Goal: Navigation & Orientation: Find specific page/section

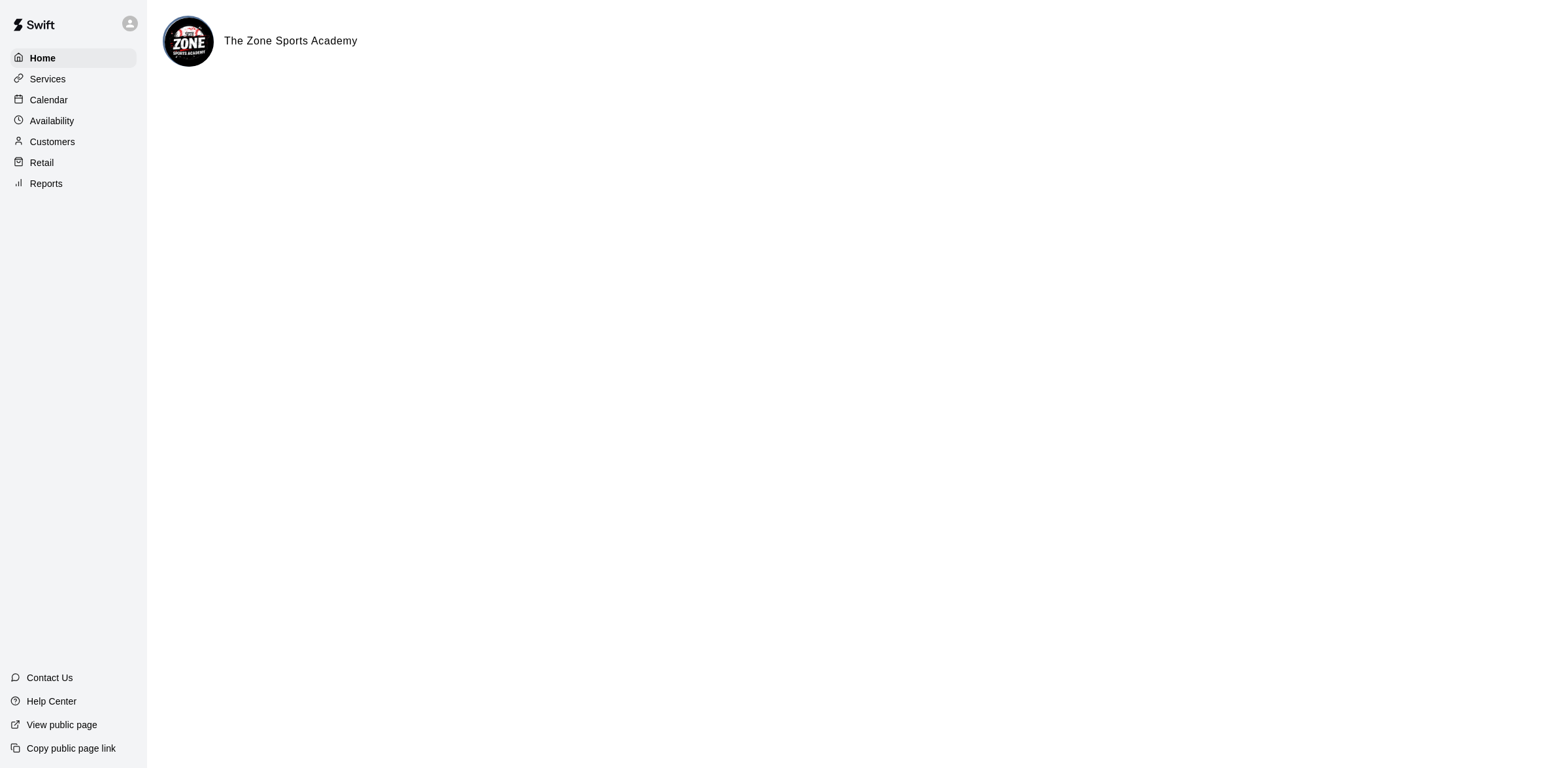
click at [55, 71] on div "Services" at bounding box center [73, 79] width 126 height 20
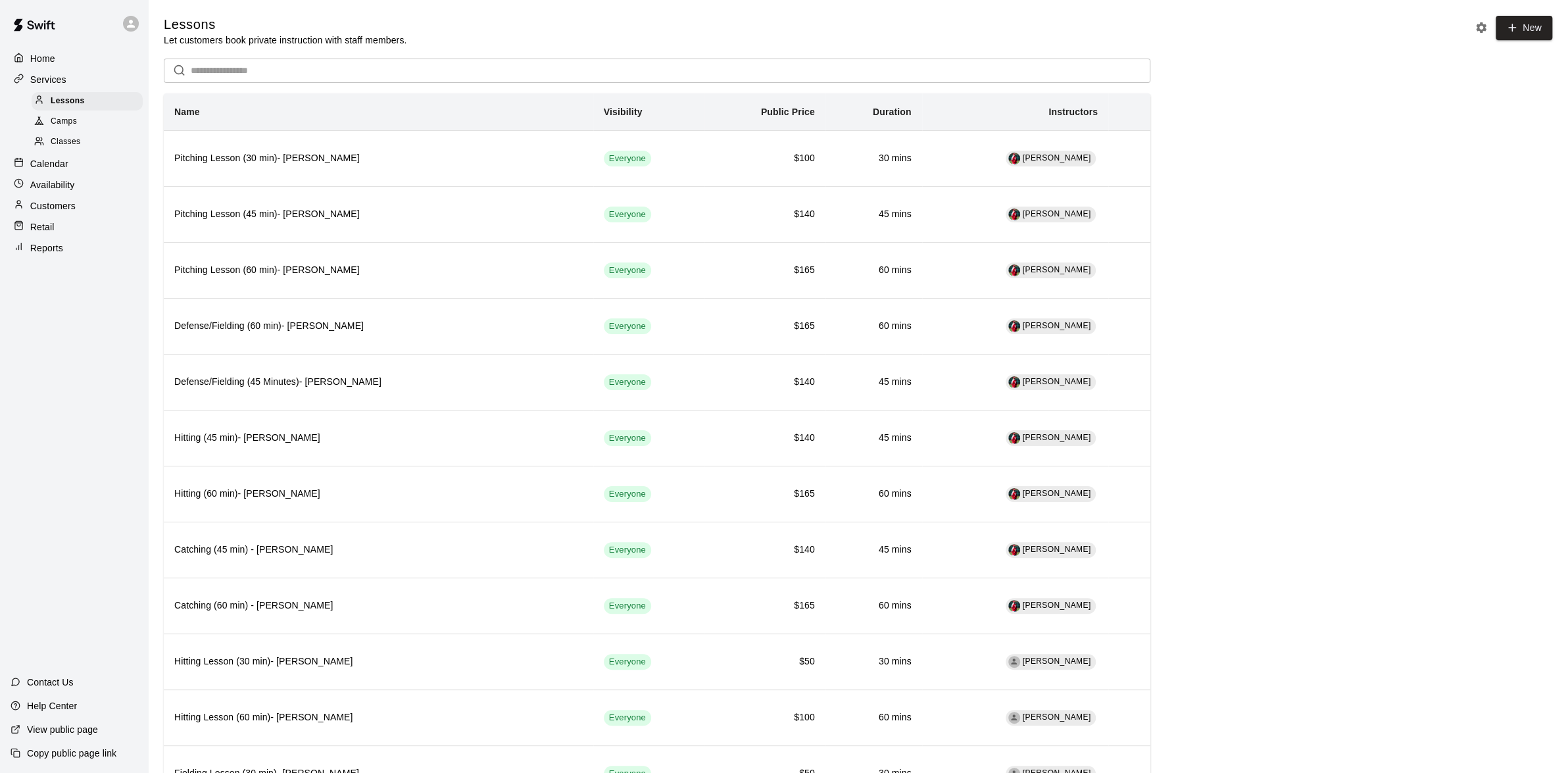
click at [52, 64] on p "Home" at bounding box center [42, 58] width 25 height 13
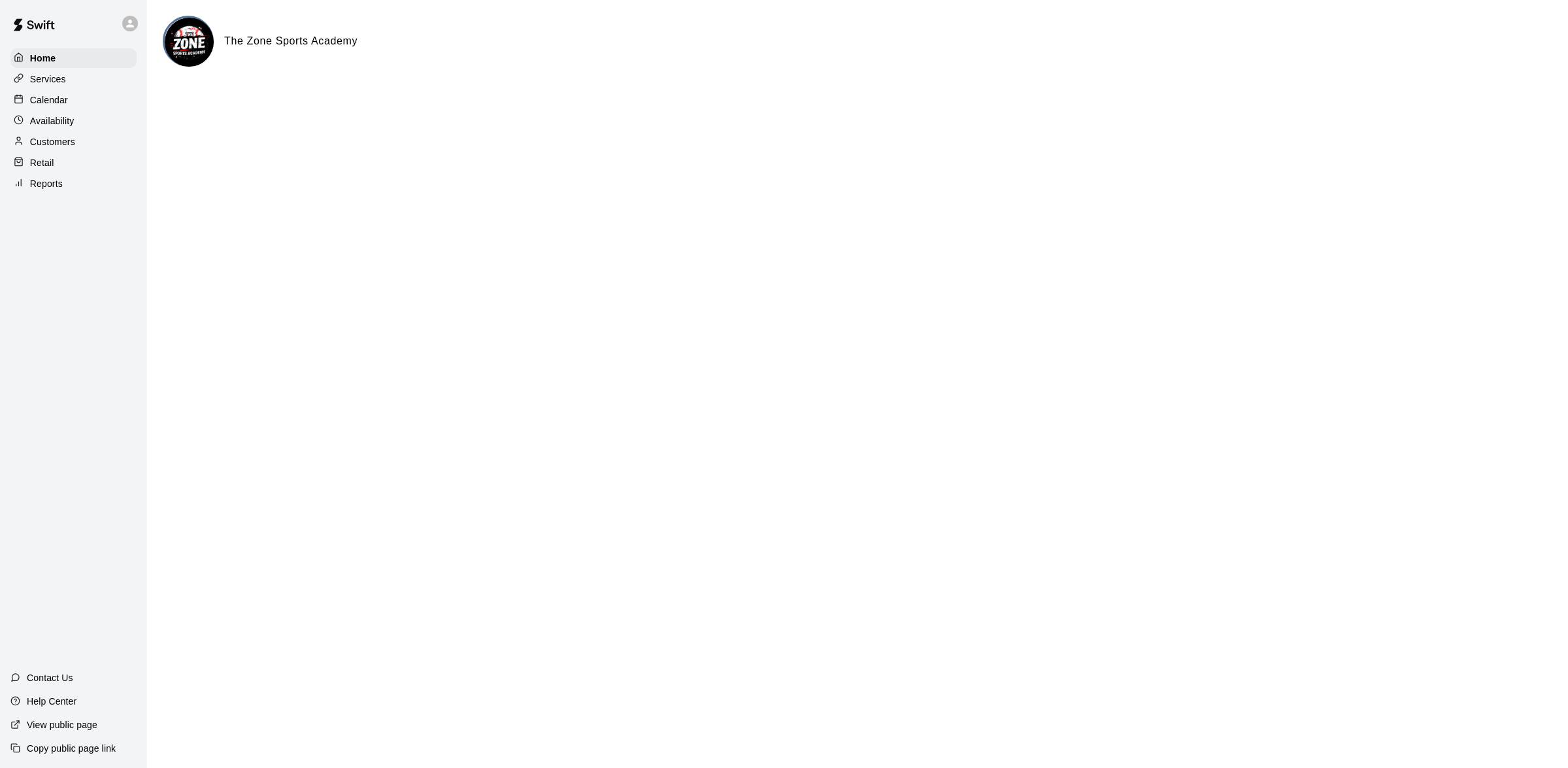
click at [51, 121] on p "Availability" at bounding box center [52, 121] width 44 height 13
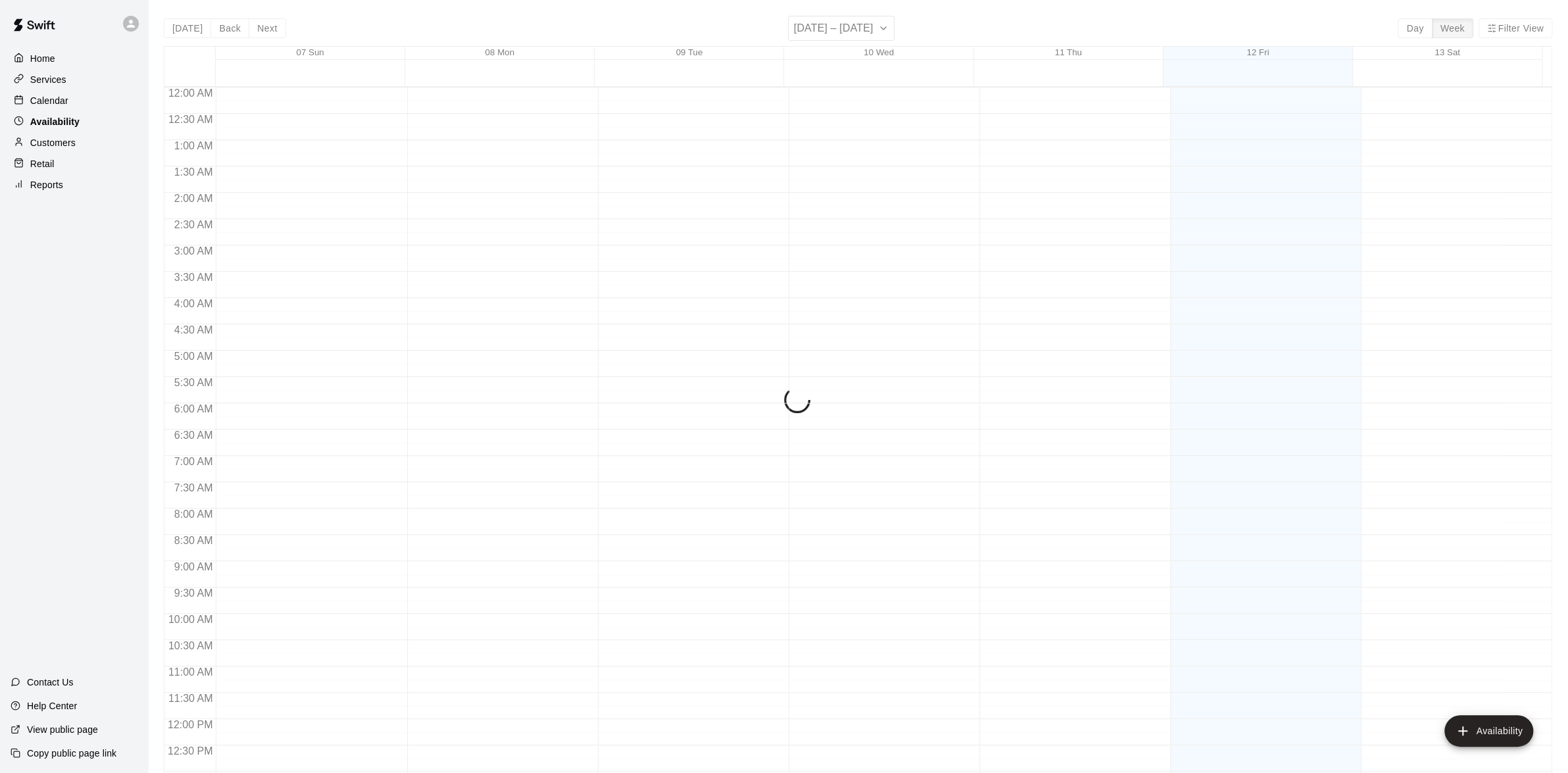
scroll to position [562, 0]
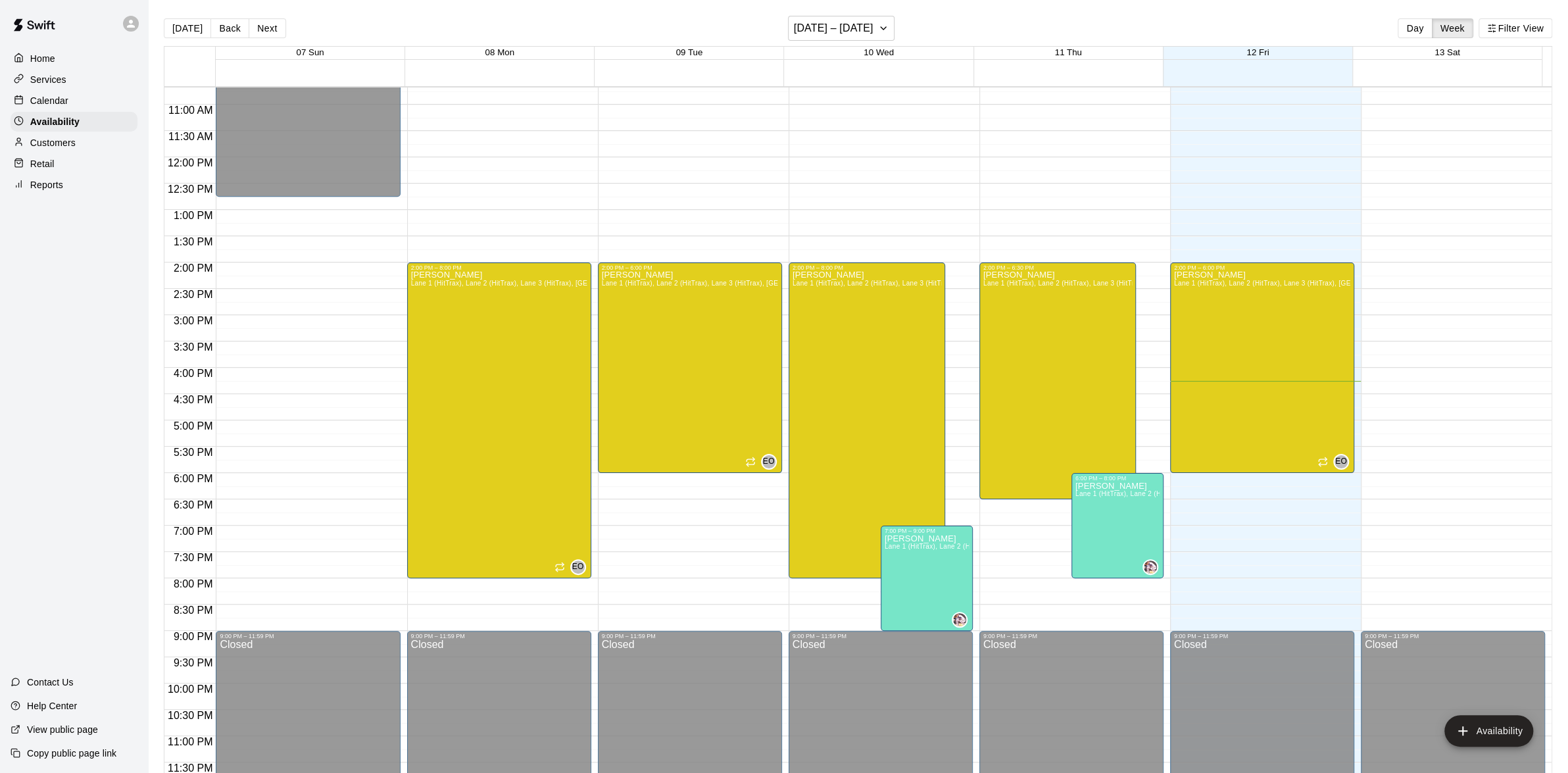
click at [56, 146] on p "Customers" at bounding box center [53, 143] width 45 height 13
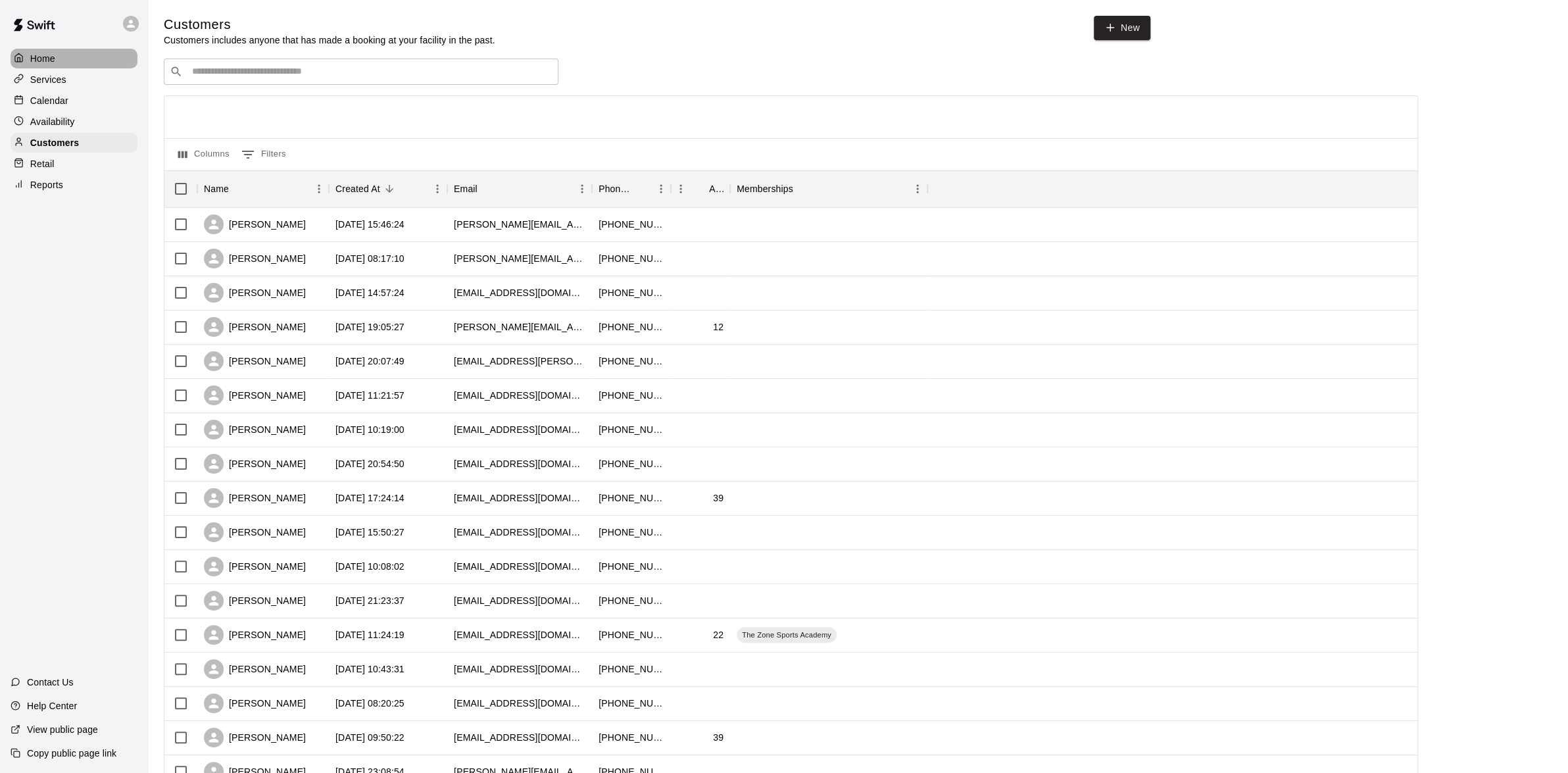
click at [35, 52] on div "Home" at bounding box center [74, 58] width 127 height 20
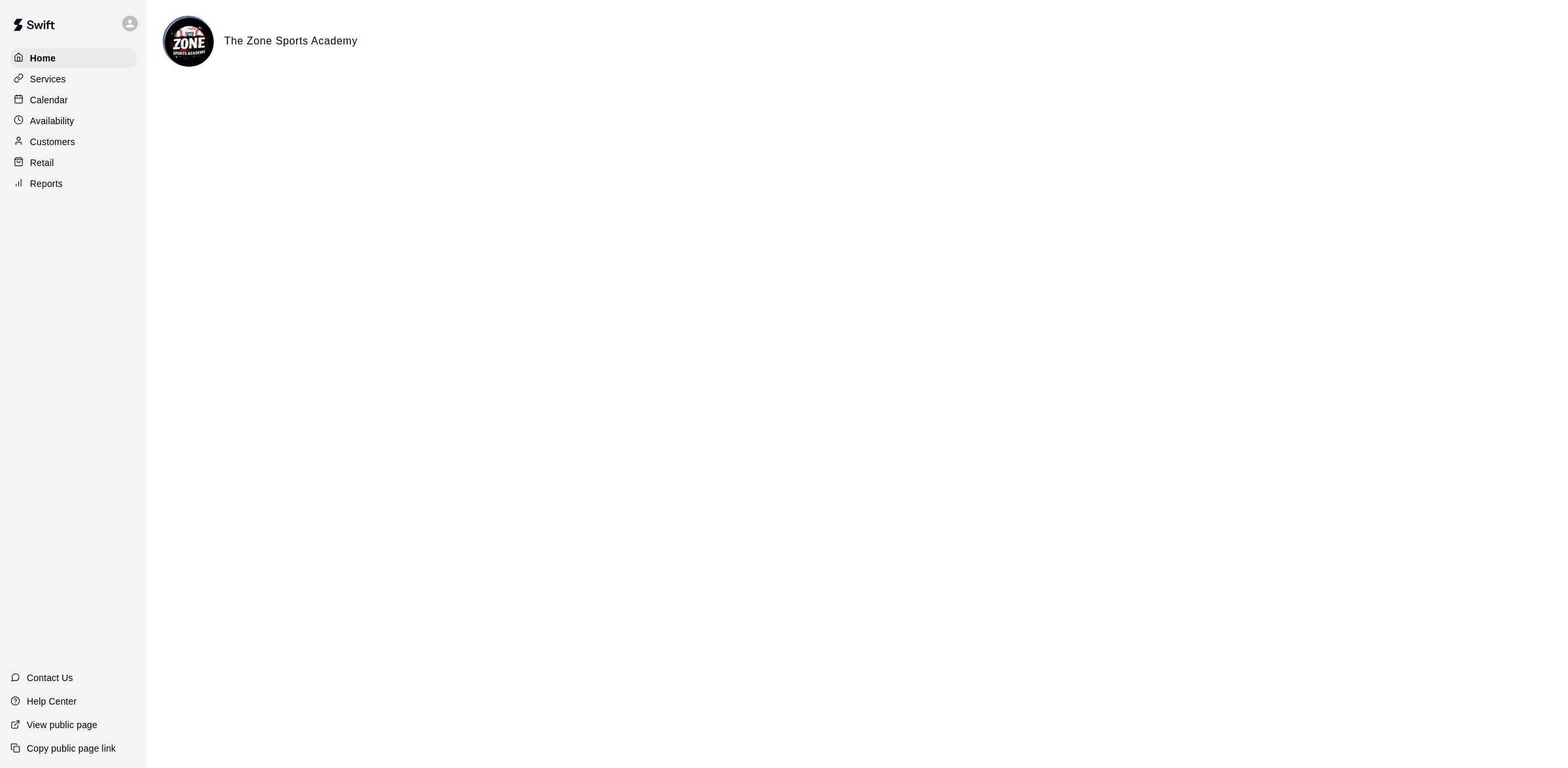
click at [47, 104] on p "Calendar" at bounding box center [49, 99] width 38 height 13
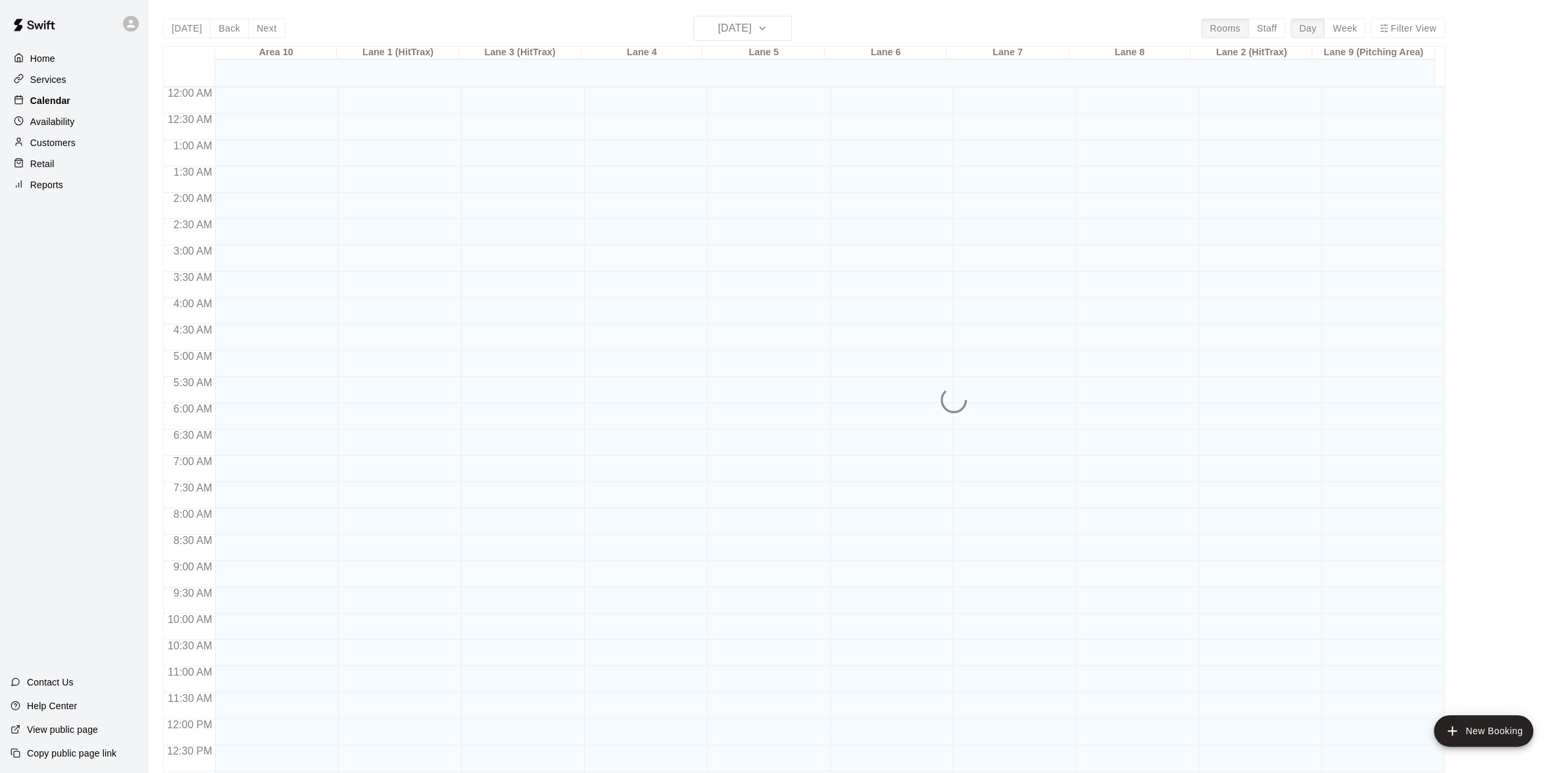
scroll to position [523, 0]
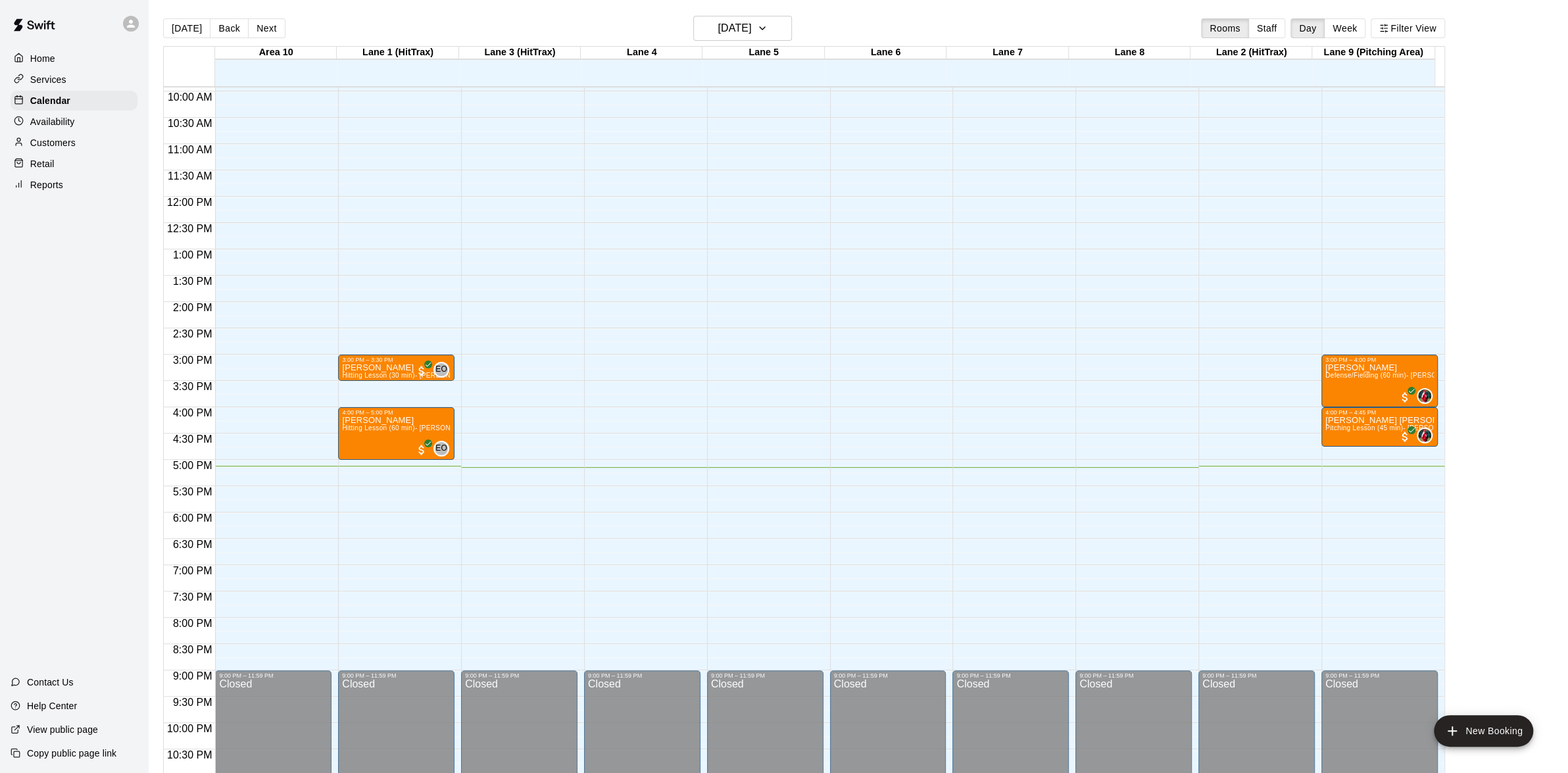
click at [52, 56] on p "Home" at bounding box center [42, 58] width 25 height 13
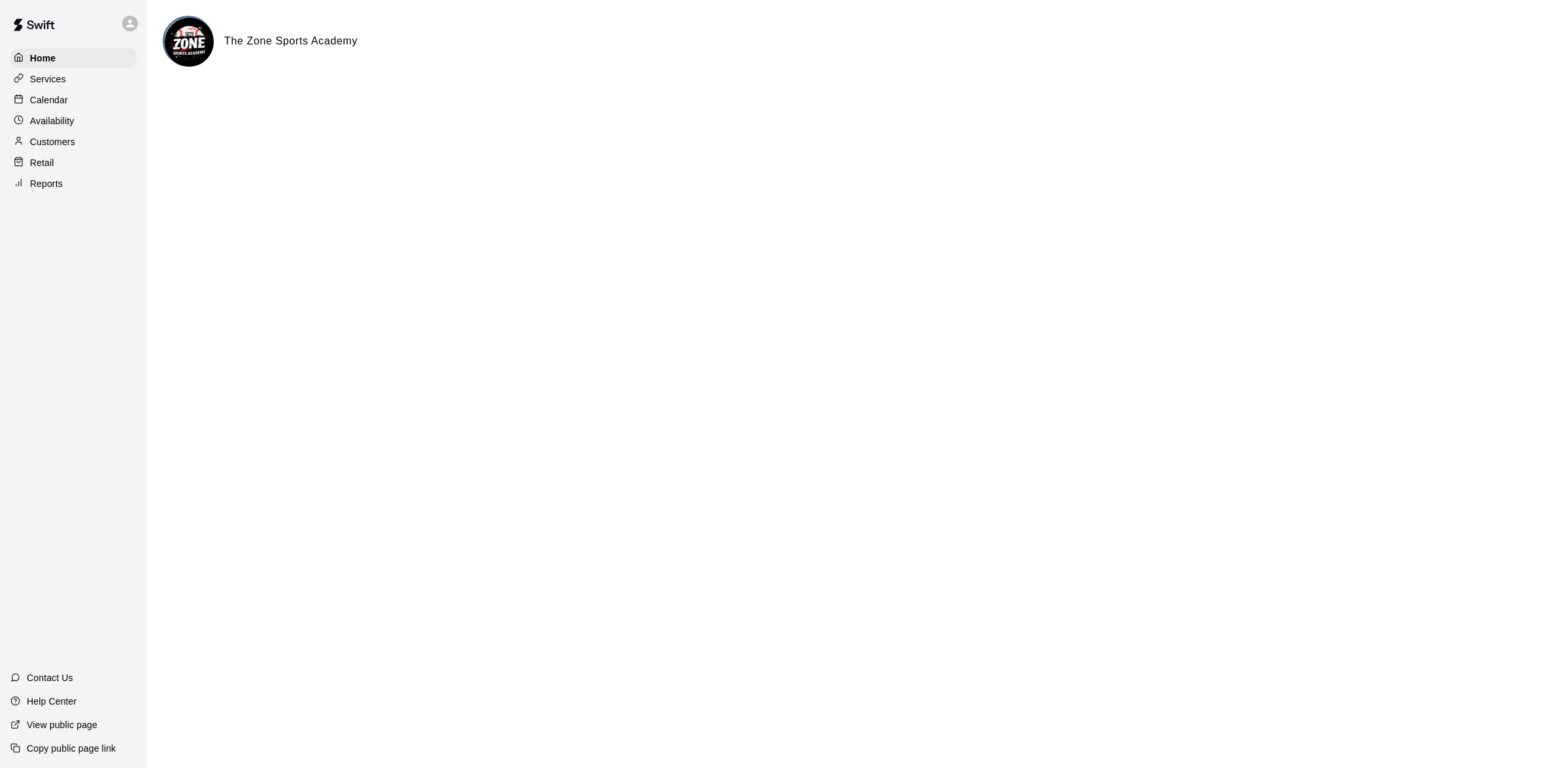
click at [60, 125] on p "Availability" at bounding box center [52, 121] width 44 height 13
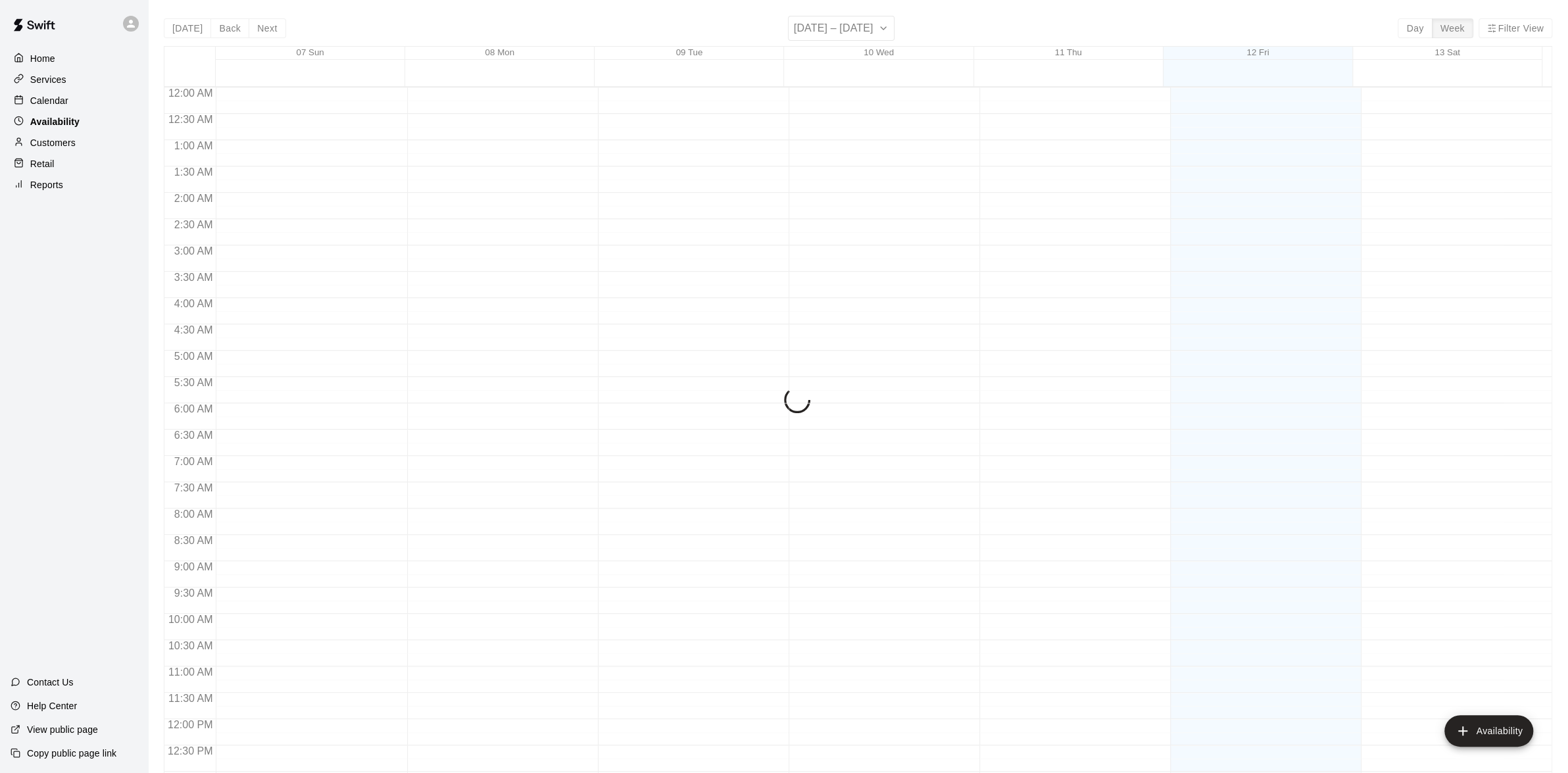
scroll to position [562, 0]
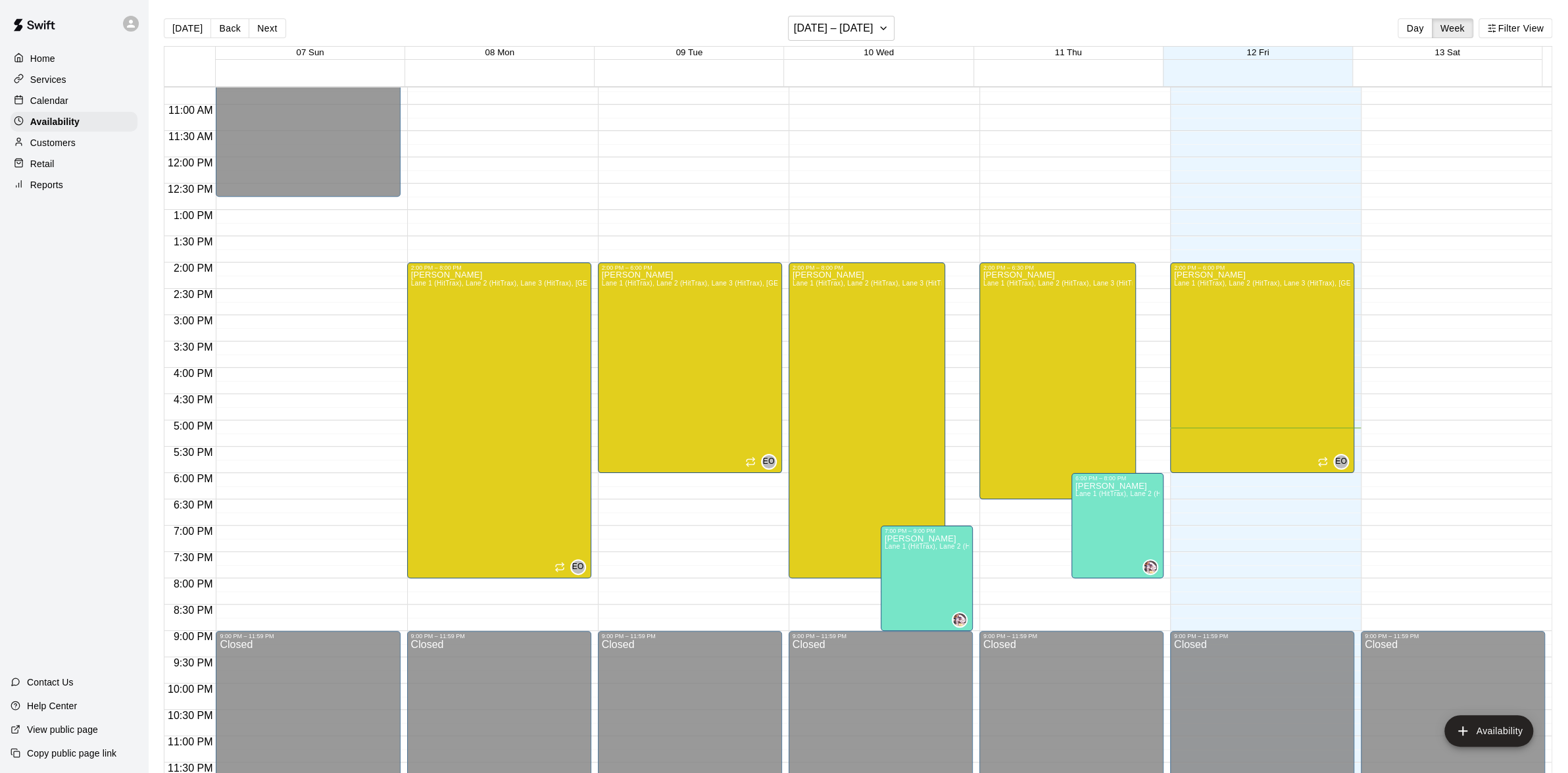
click at [71, 61] on div "Home" at bounding box center [74, 58] width 127 height 20
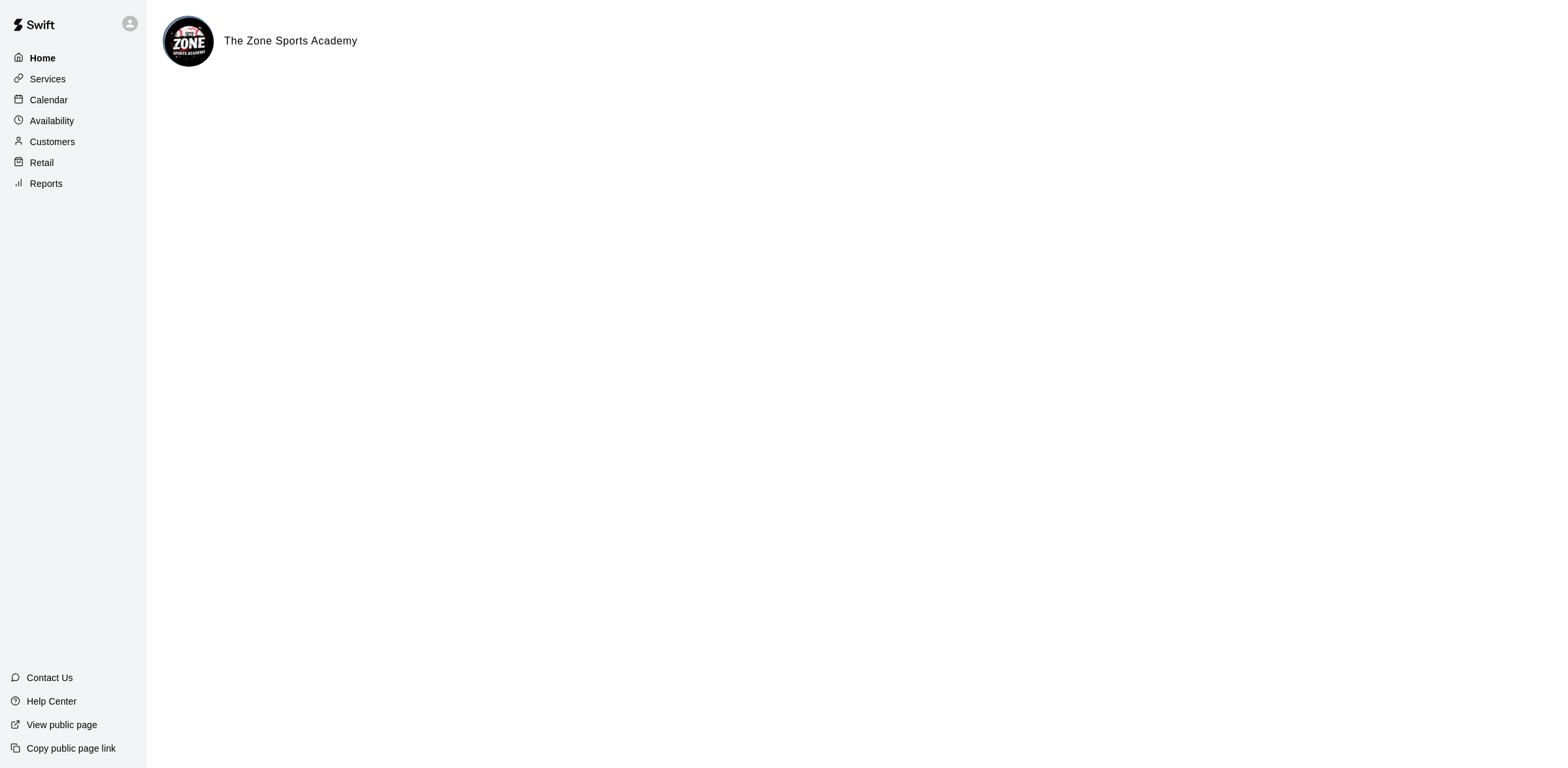
click at [66, 53] on div "Home" at bounding box center [73, 58] width 126 height 20
click at [58, 52] on div "Home" at bounding box center [73, 58] width 126 height 20
click at [59, 52] on div "Home" at bounding box center [73, 58] width 126 height 20
click at [60, 52] on div "Home" at bounding box center [73, 58] width 126 height 20
click at [57, 100] on p "Calendar" at bounding box center [49, 99] width 38 height 13
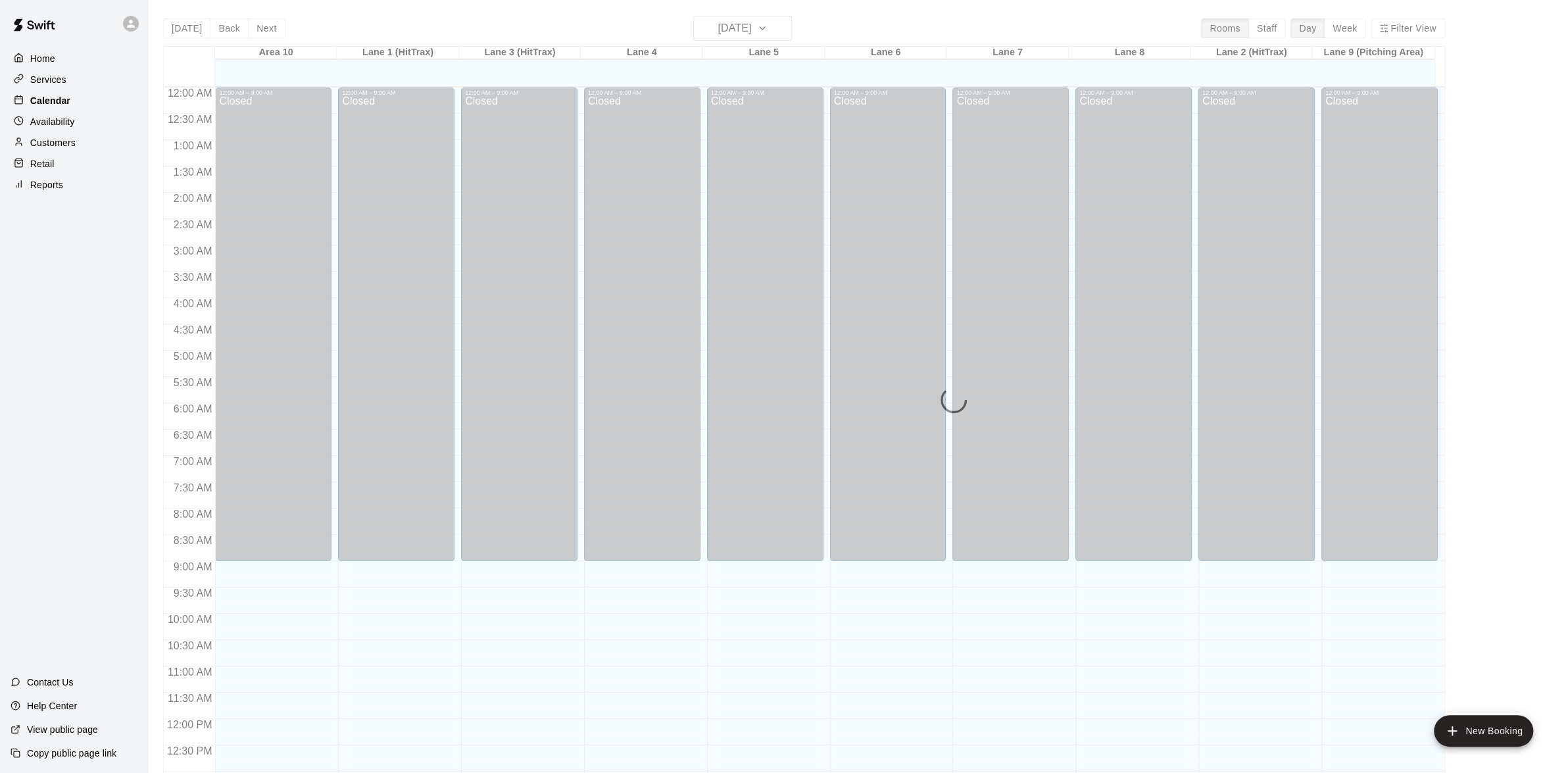
scroll to position [523, 0]
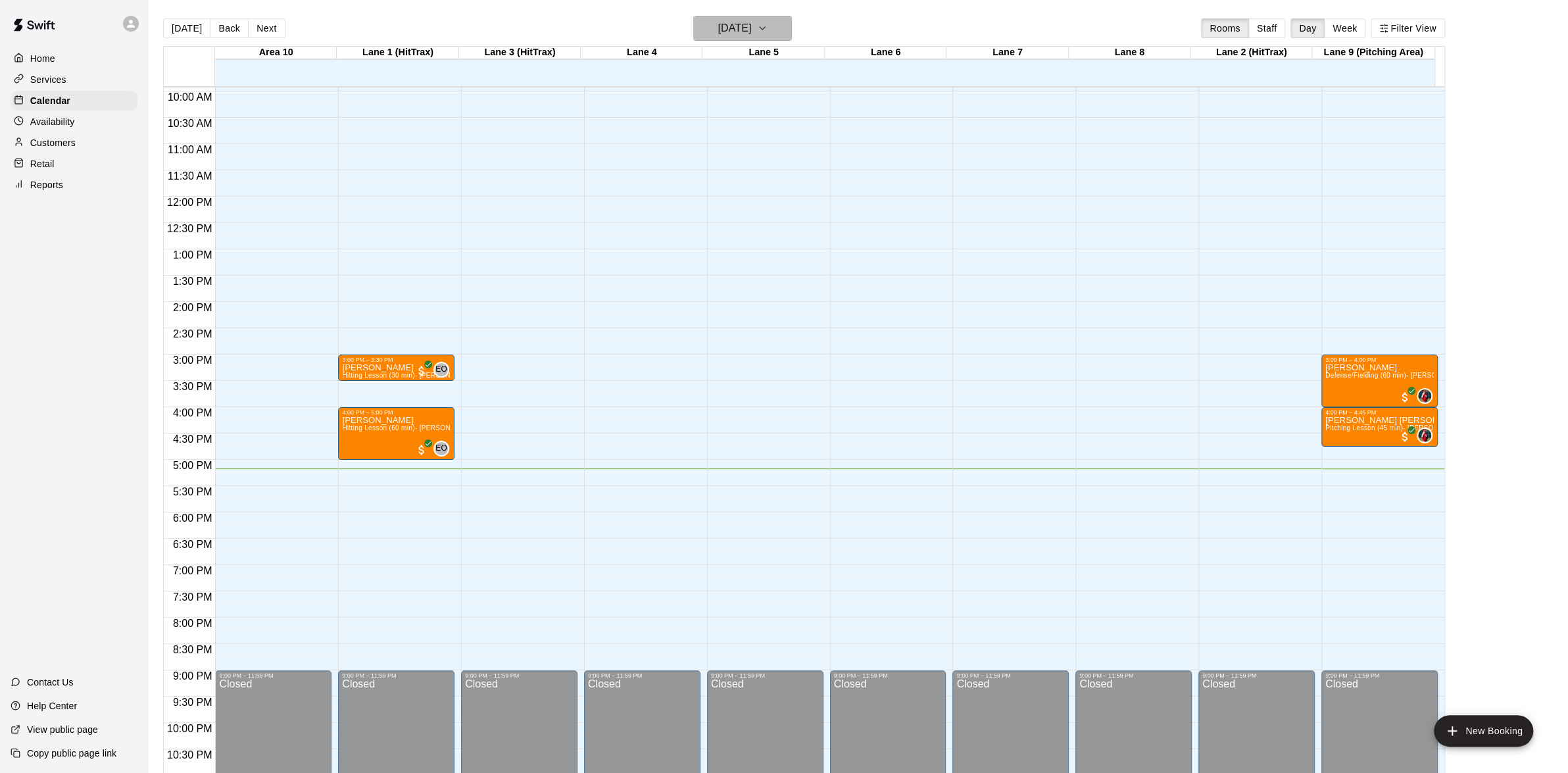
click at [767, 20] on icon "button" at bounding box center [762, 28] width 11 height 16
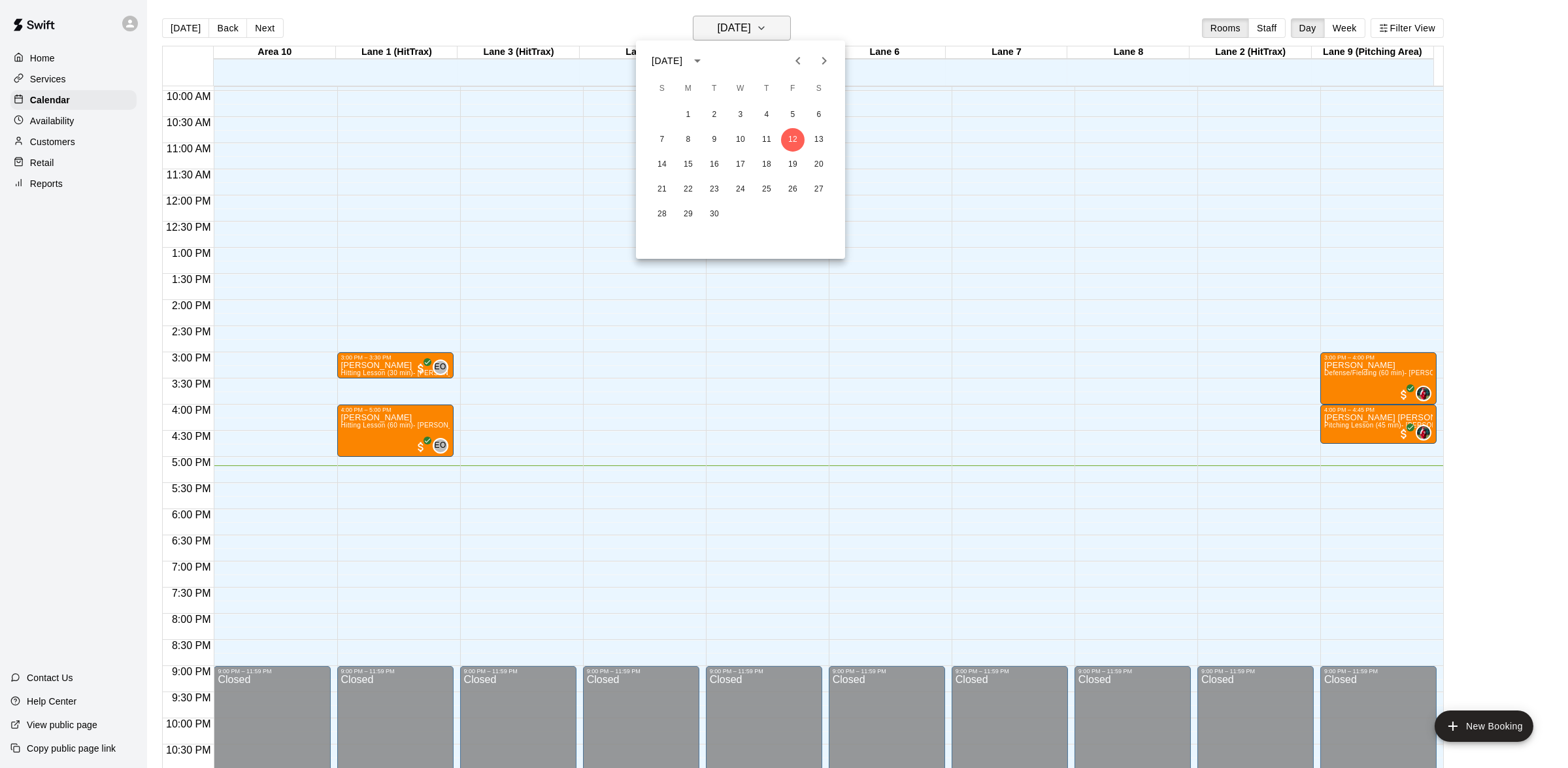
click at [772, 20] on div at bounding box center [784, 384] width 1568 height 768
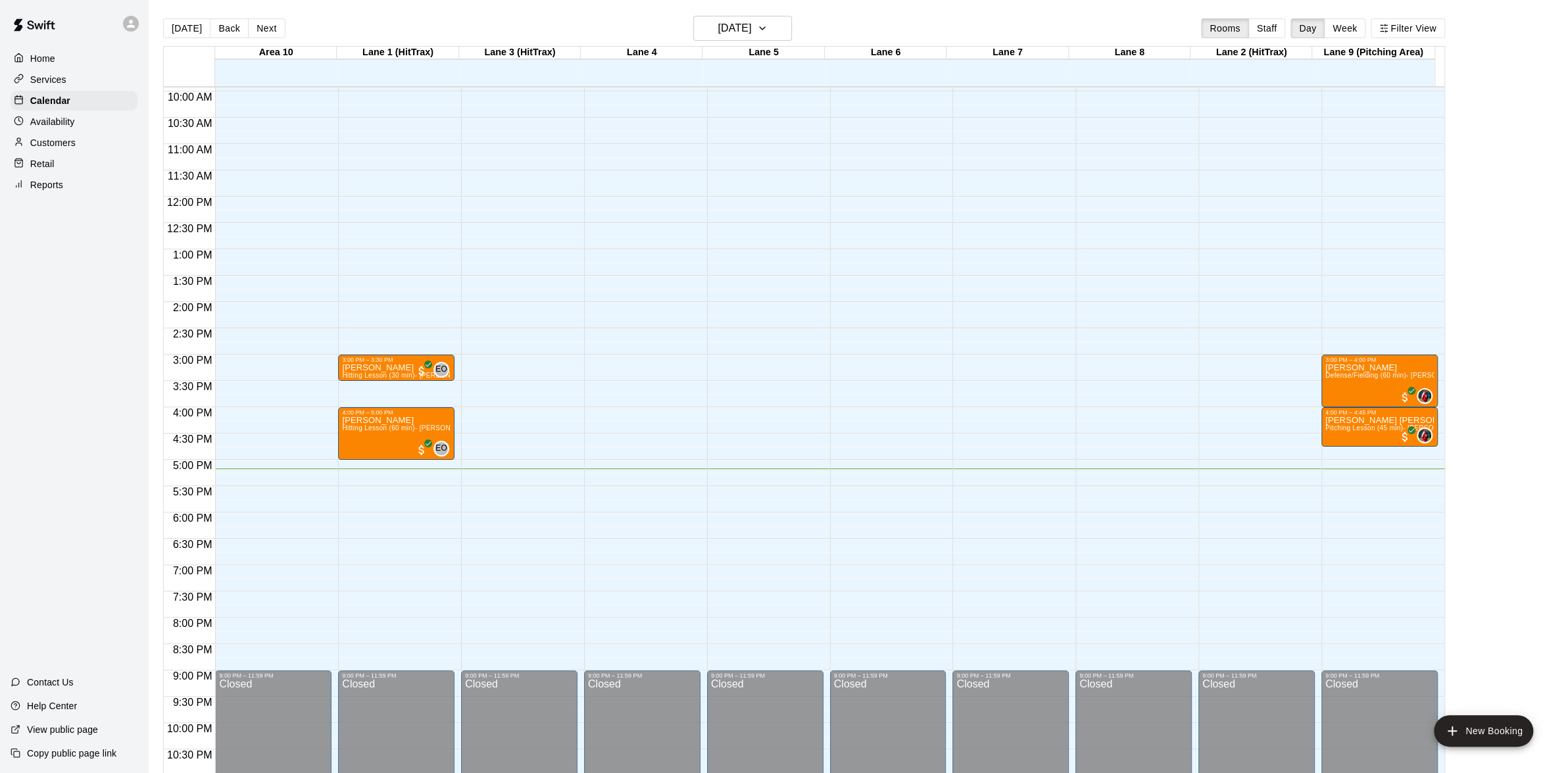
click at [862, 20] on div "[DATE] Back [DATE][DATE] Rooms Staff Day Week Filter View" at bounding box center [804, 31] width 1282 height 30
click at [767, 25] on icon "button" at bounding box center [762, 28] width 11 height 16
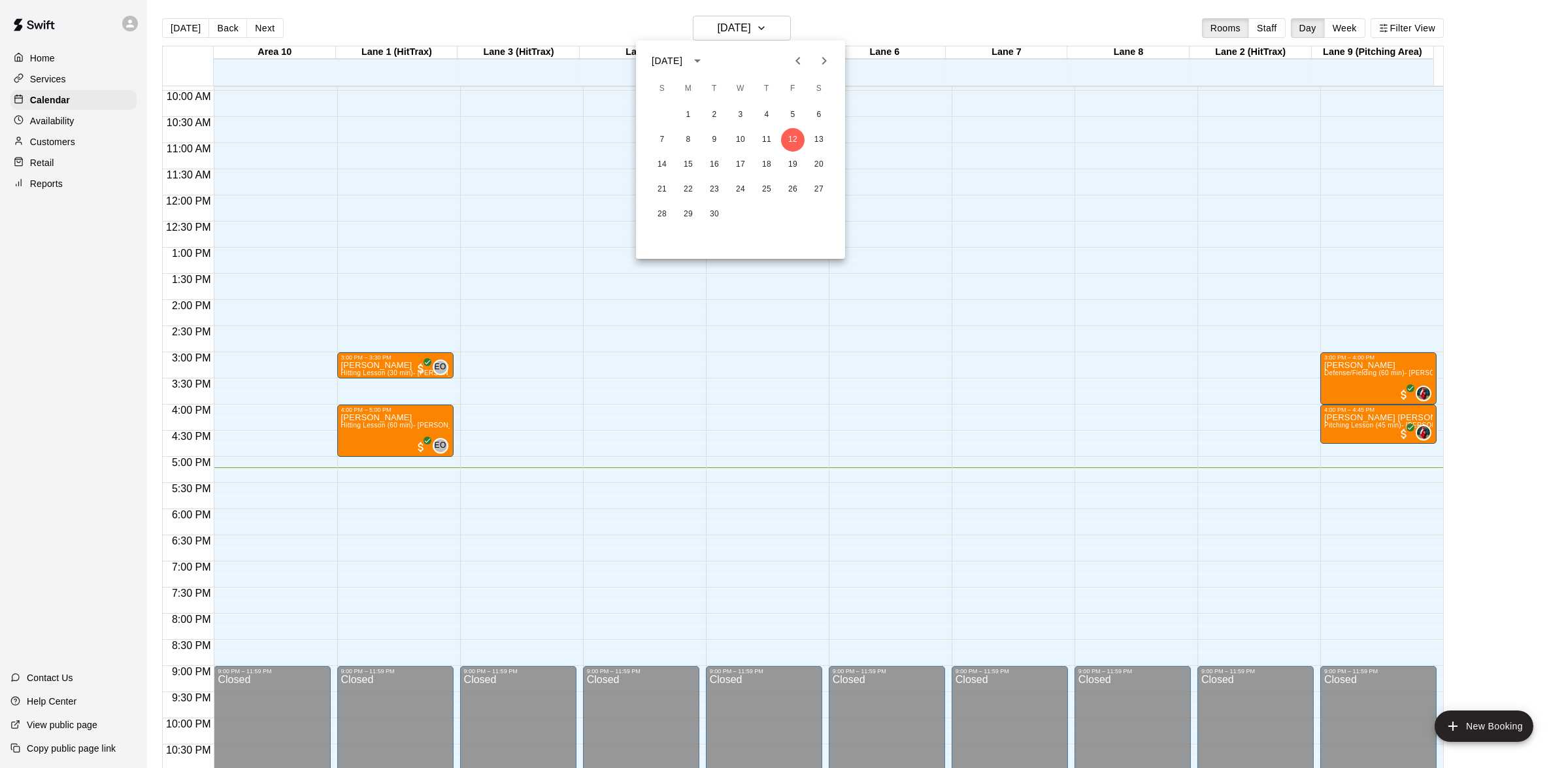
click at [829, 59] on icon "Next month" at bounding box center [824, 60] width 16 height 16
click at [821, 57] on icon "Next month" at bounding box center [824, 60] width 16 height 16
click at [853, 23] on div at bounding box center [784, 384] width 1568 height 768
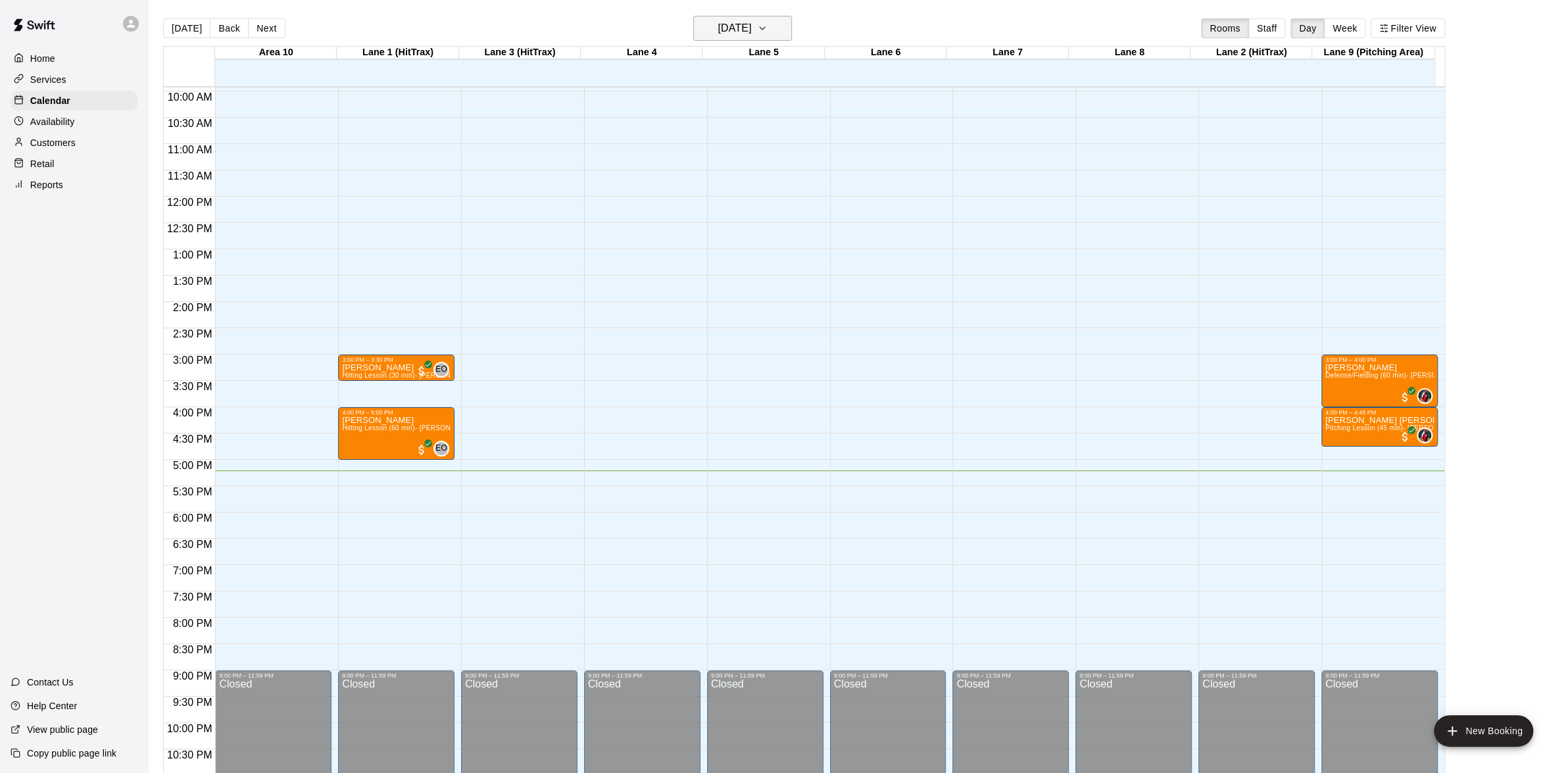
click at [767, 27] on icon "button" at bounding box center [762, 28] width 11 height 16
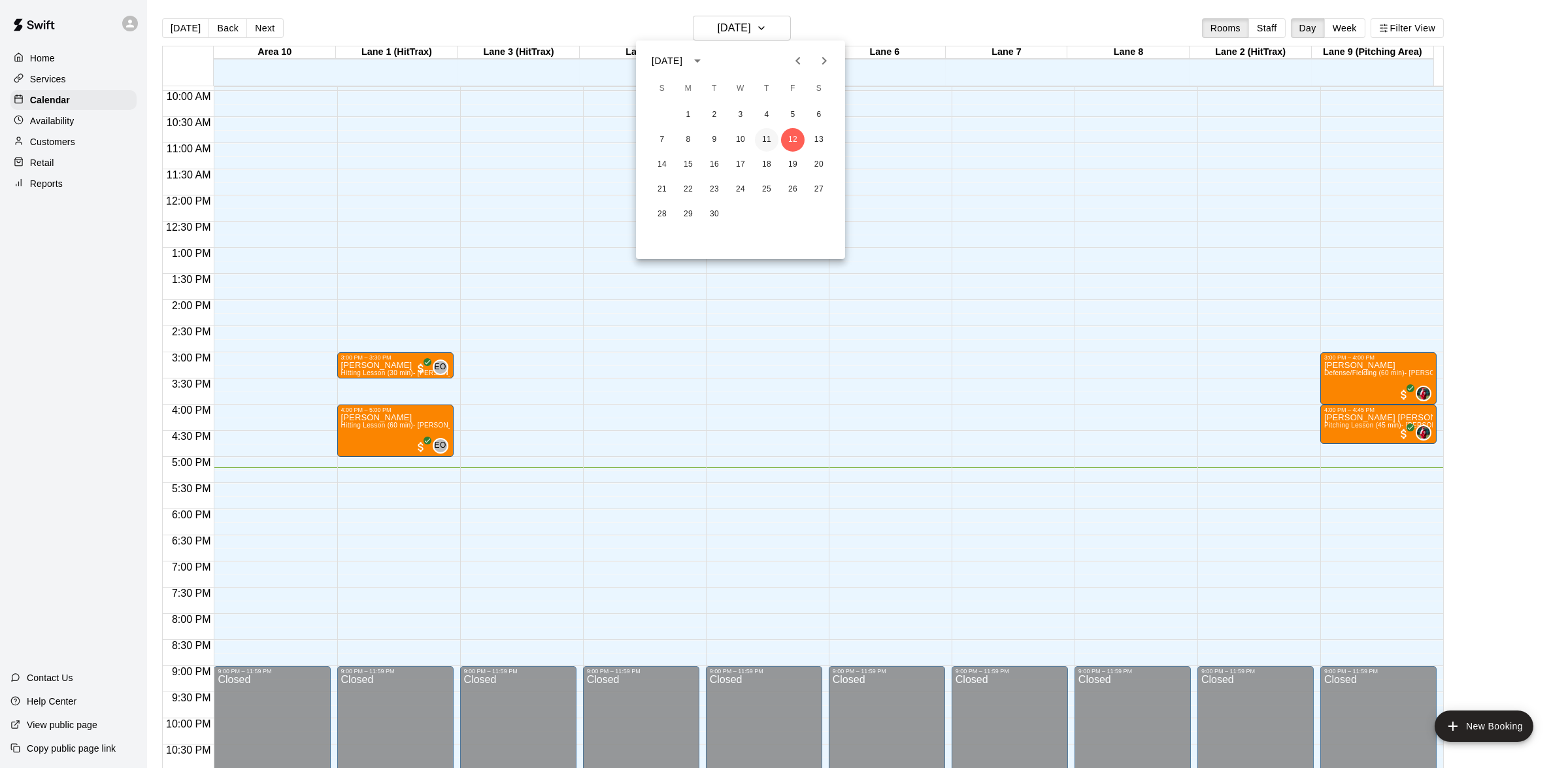
click at [768, 143] on button "11" at bounding box center [766, 139] width 23 height 23
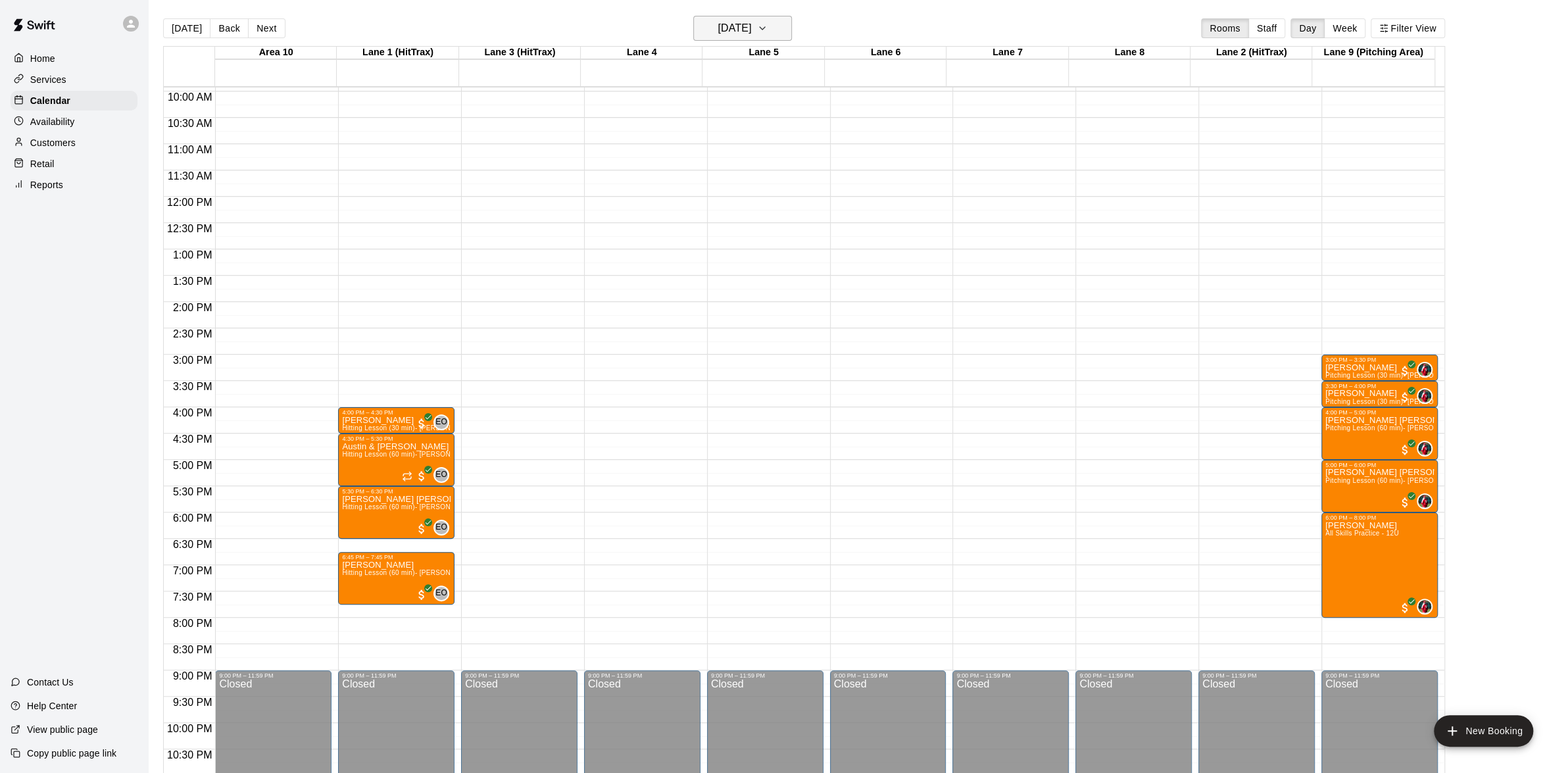
click at [767, 22] on icon "button" at bounding box center [762, 28] width 11 height 16
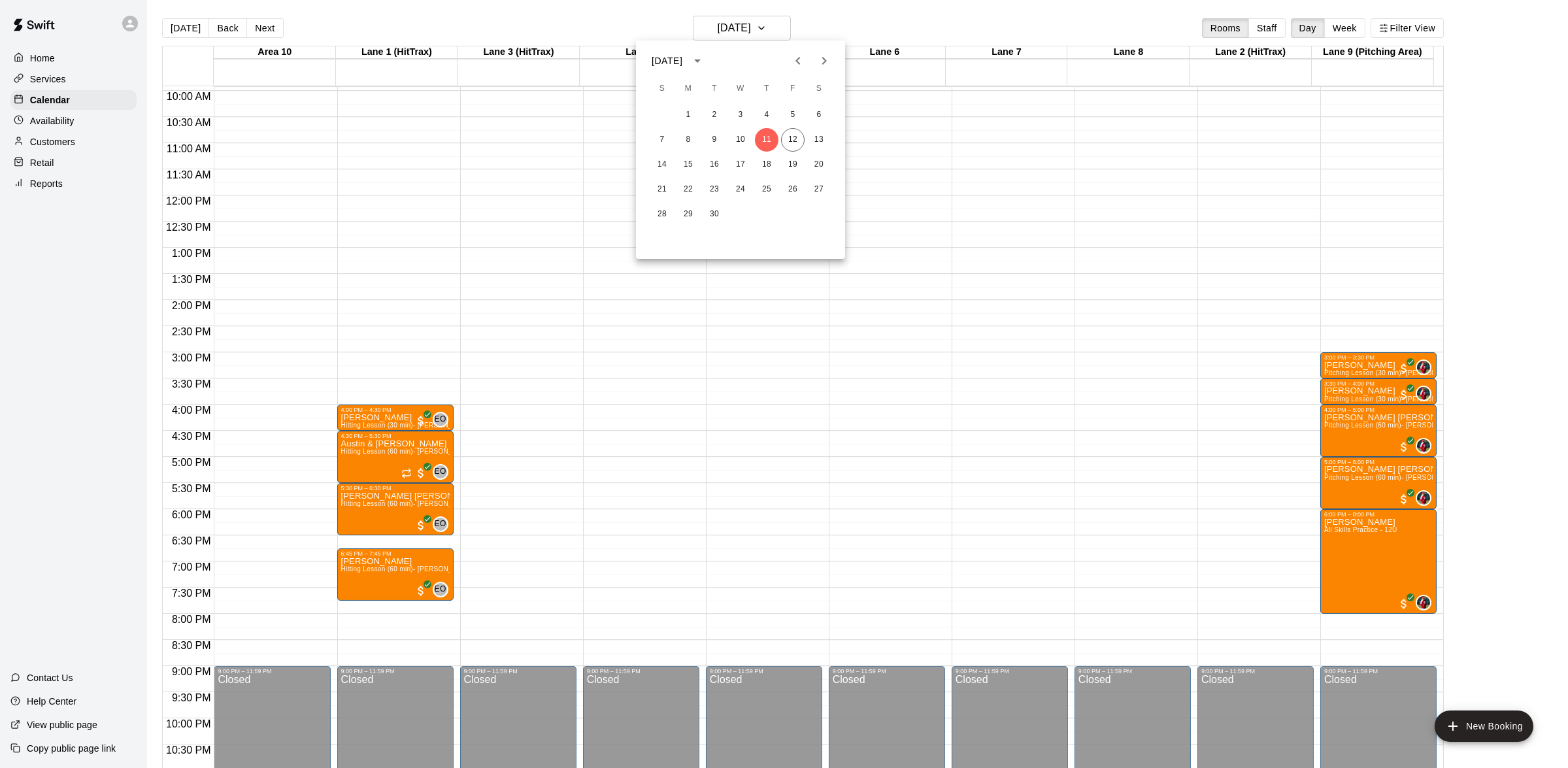
click at [817, 18] on div at bounding box center [784, 384] width 1568 height 768
